Goal: Transaction & Acquisition: Purchase product/service

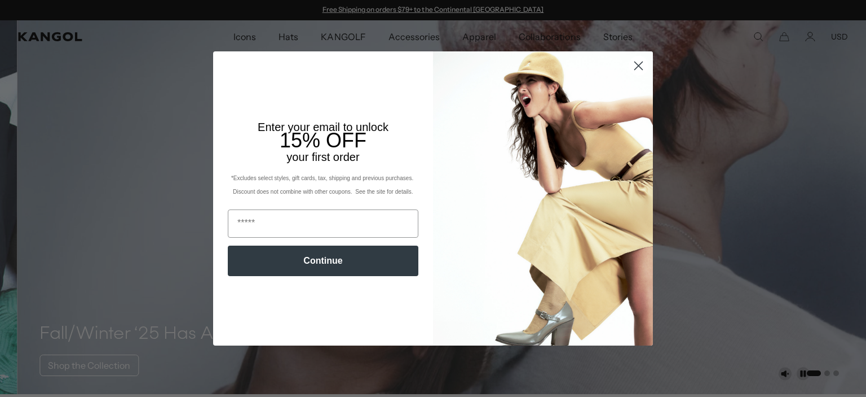
click at [635, 67] on icon "Close dialog" at bounding box center [639, 66] width 8 height 8
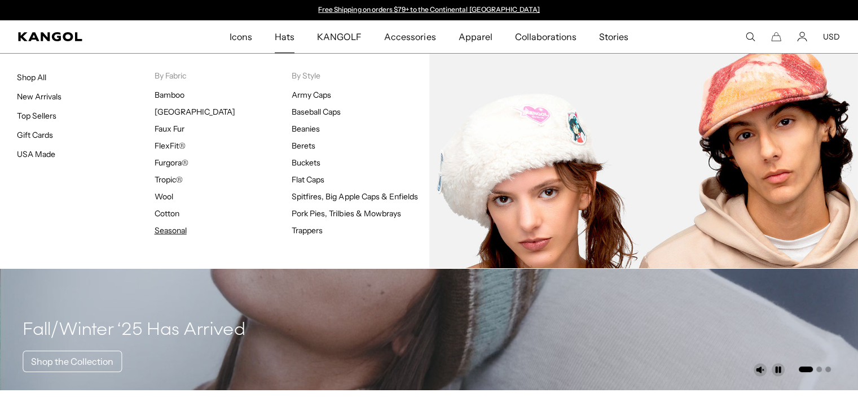
click at [171, 234] on link "Seasonal" at bounding box center [171, 230] width 32 height 10
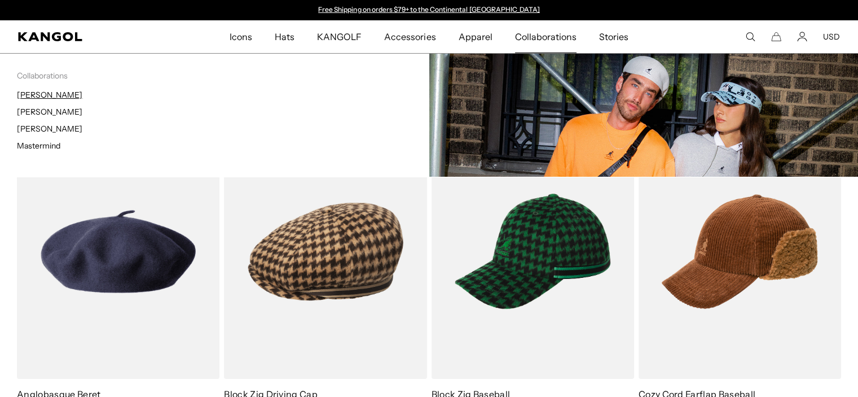
click at [24, 95] on link "[PERSON_NAME]" at bounding box center [49, 95] width 65 height 10
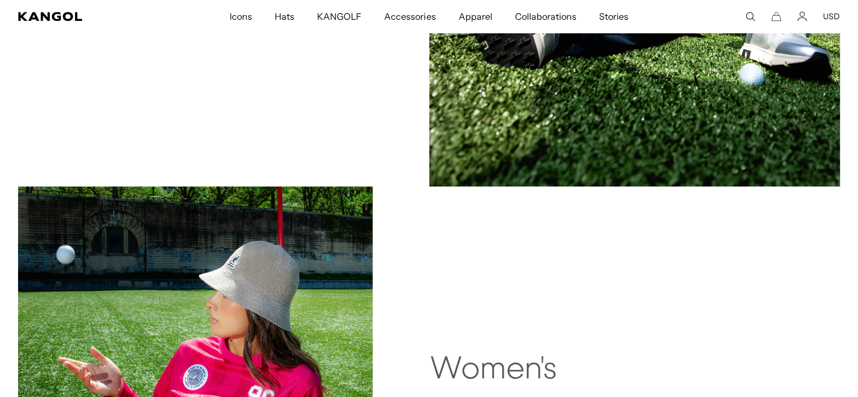
scroll to position [1015, 0]
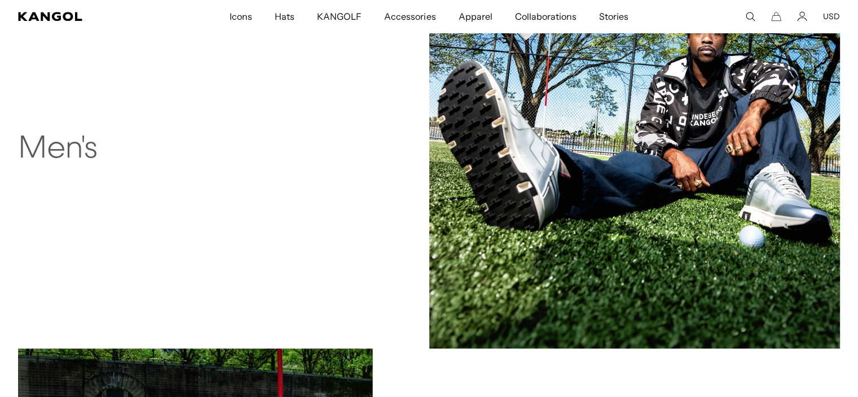
click at [53, 156] on h2 "Men's" at bounding box center [180, 149] width 324 height 36
click at [693, 81] on img at bounding box center [634, 142] width 411 height 411
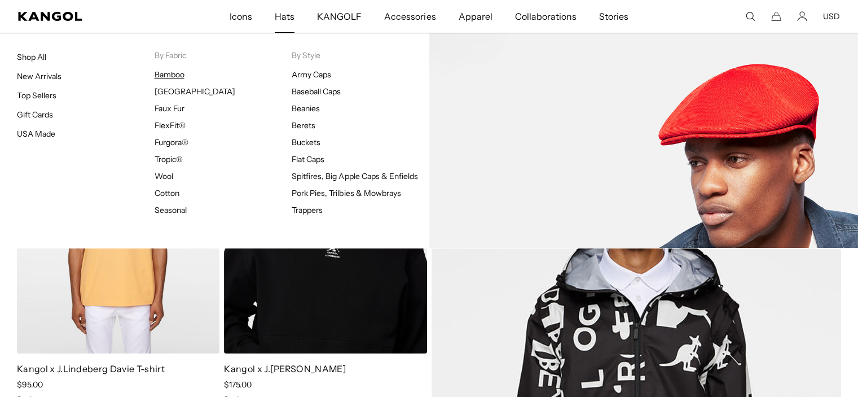
scroll to position [0, 232]
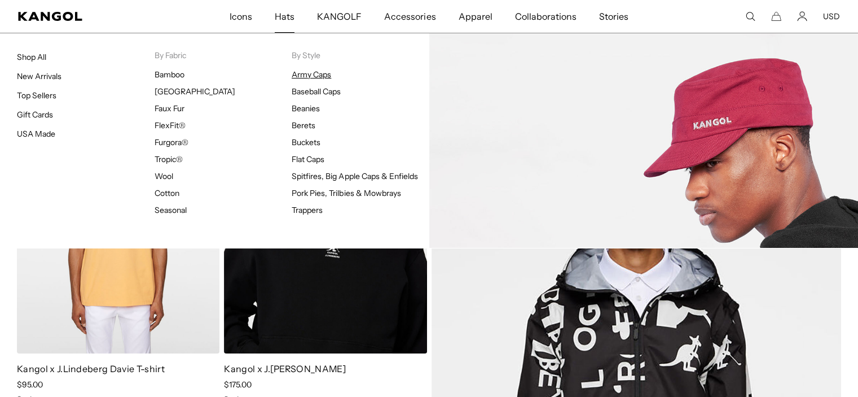
click at [311, 72] on link "Army Caps" at bounding box center [311, 74] width 39 height 10
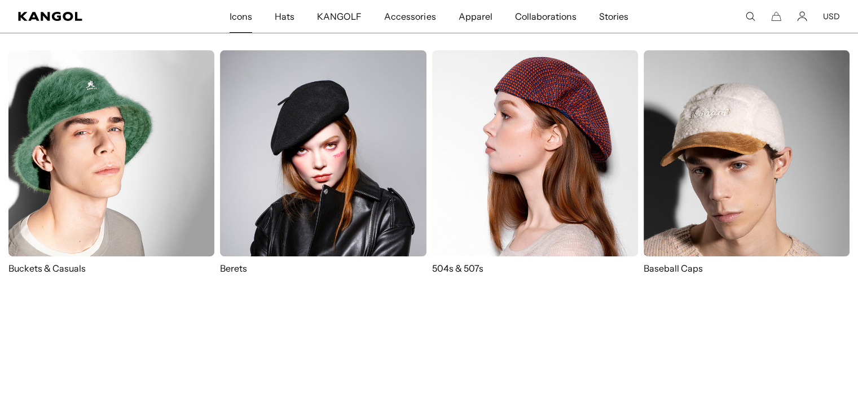
click at [686, 267] on p "Baseball Caps" at bounding box center [747, 268] width 206 height 12
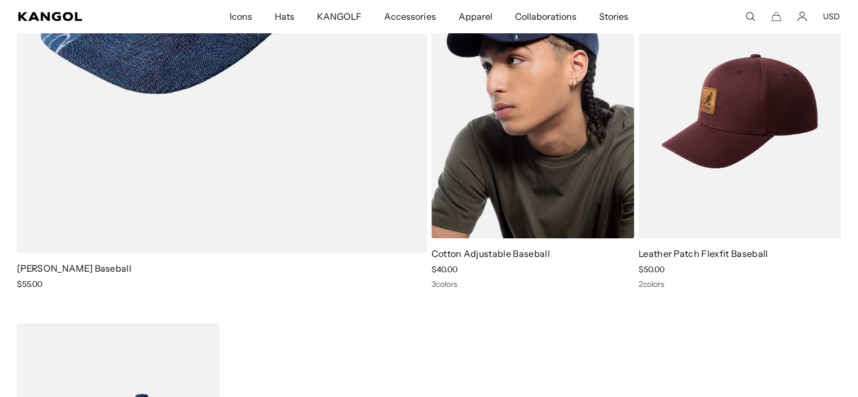
scroll to position [1128, 0]
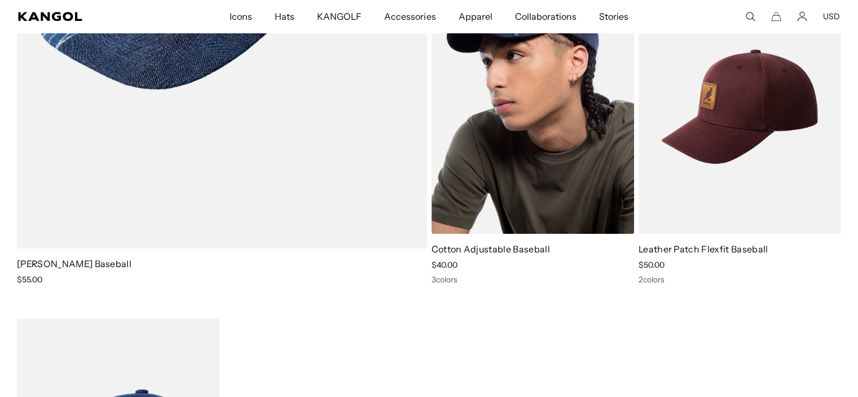
click at [511, 246] on link "Cotton Adjustable Baseball" at bounding box center [490, 248] width 118 height 11
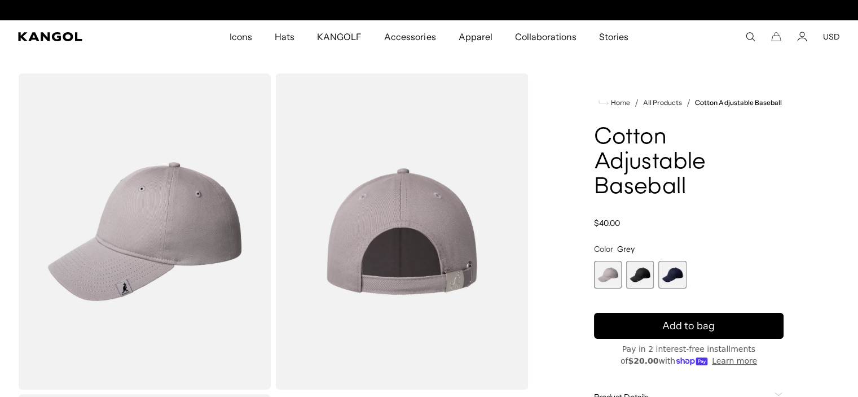
scroll to position [0, 232]
click at [641, 280] on span "2 of 3" at bounding box center [640, 275] width 28 height 28
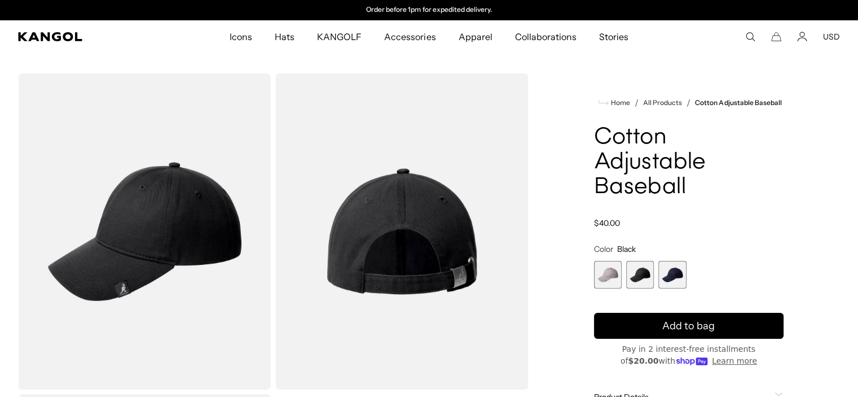
click at [667, 278] on span "3 of 3" at bounding box center [672, 275] width 28 height 28
